Goal: Check status: Check status

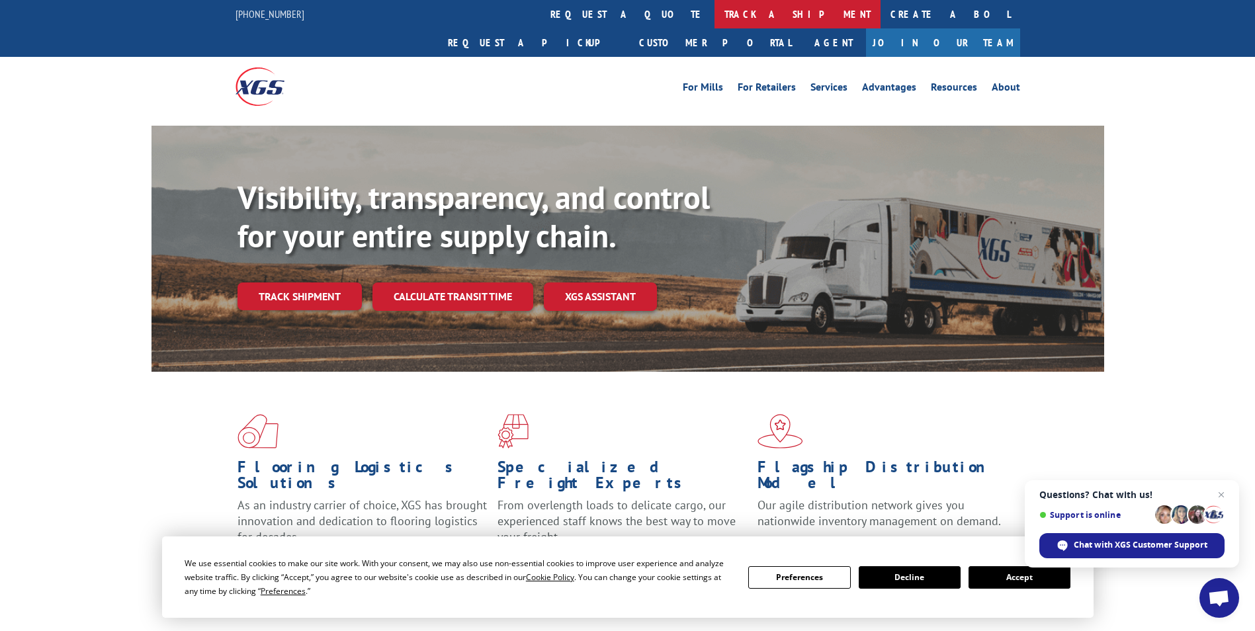
click at [714, 13] on link "track a shipment" at bounding box center [797, 14] width 166 height 28
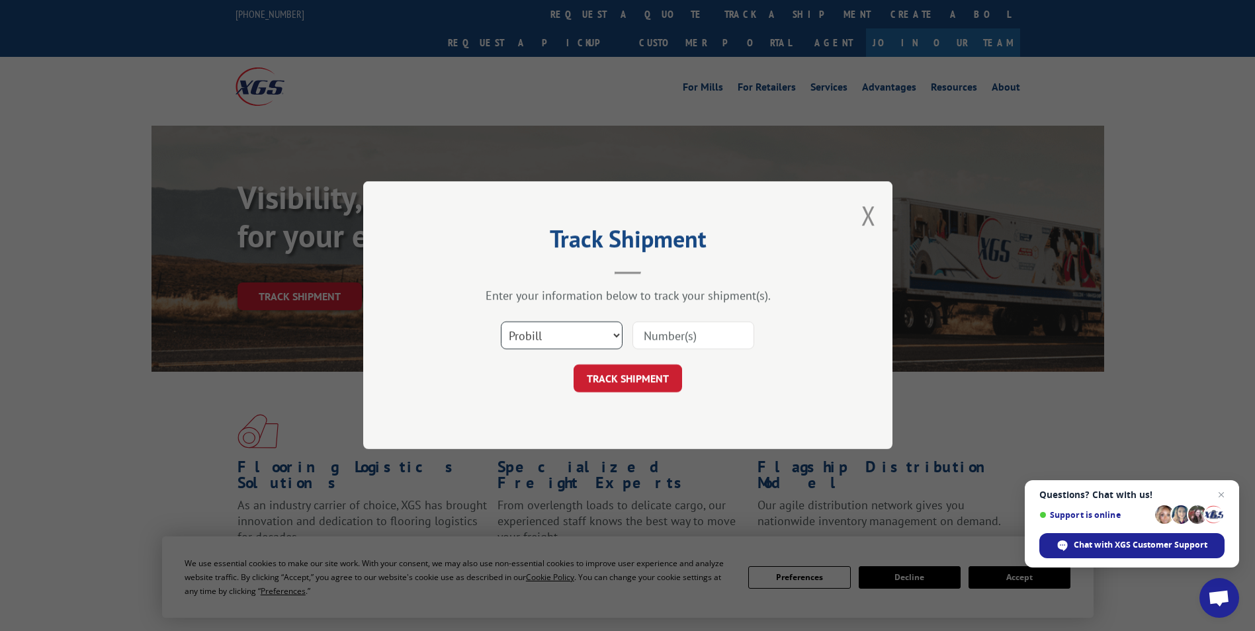
click at [564, 335] on select "Select category... Probill BOL PO" at bounding box center [562, 336] width 122 height 28
select select "po"
click at [501, 322] on select "Select category... Probill BOL PO" at bounding box center [562, 336] width 122 height 28
paste input "02503757"
type input "02503757"
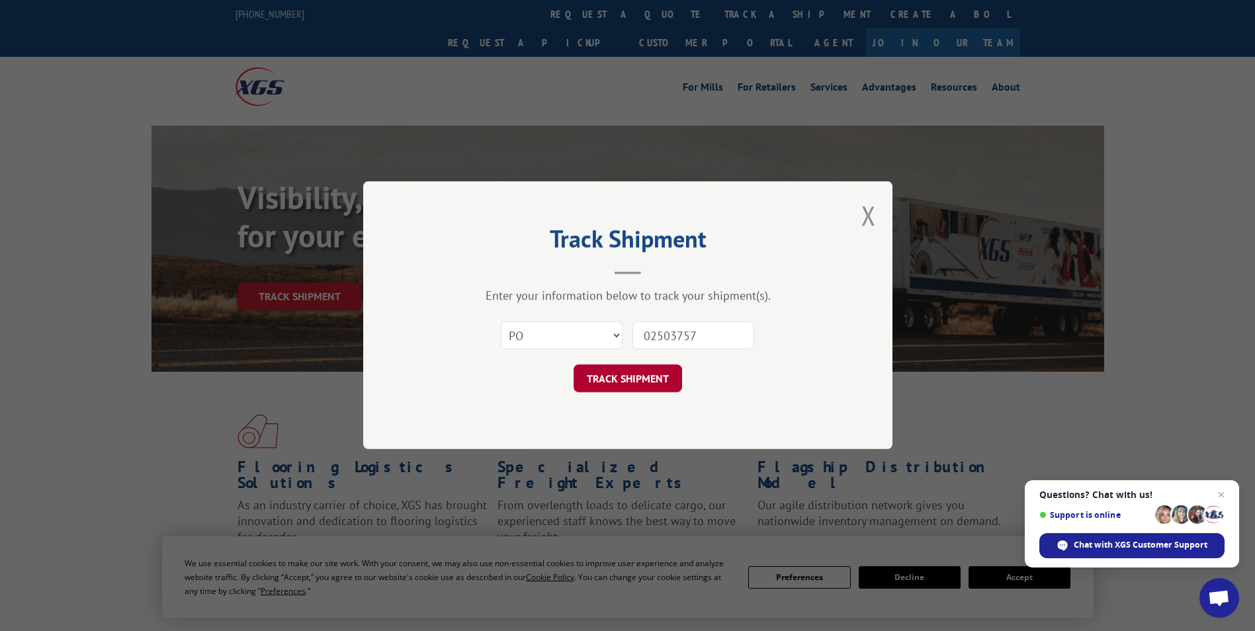
click at [642, 380] on button "TRACK SHIPMENT" at bounding box center [627, 379] width 108 height 28
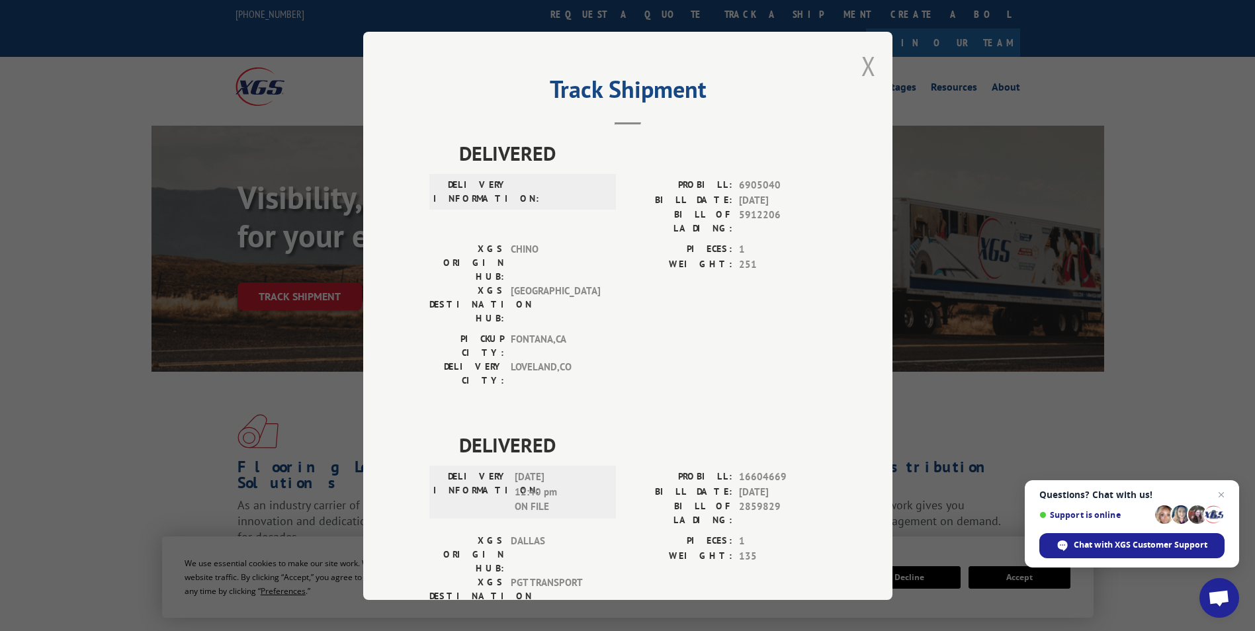
click at [865, 74] on button "Close modal" at bounding box center [868, 65] width 15 height 35
